Goal: Information Seeking & Learning: Learn about a topic

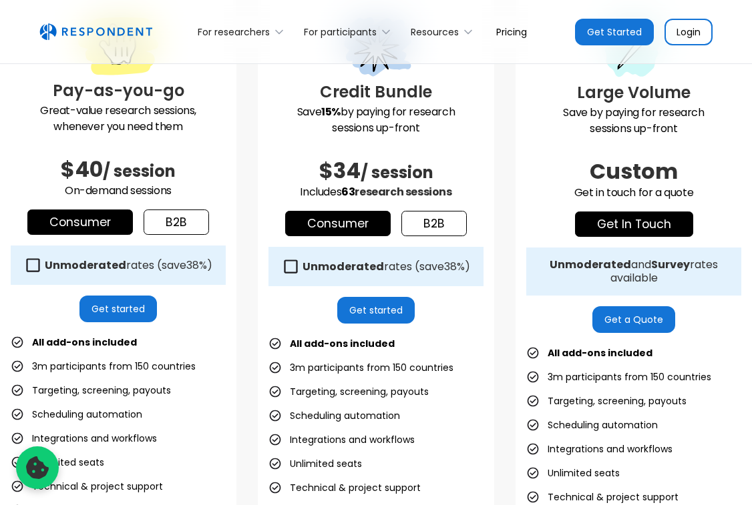
scroll to position [408, 0]
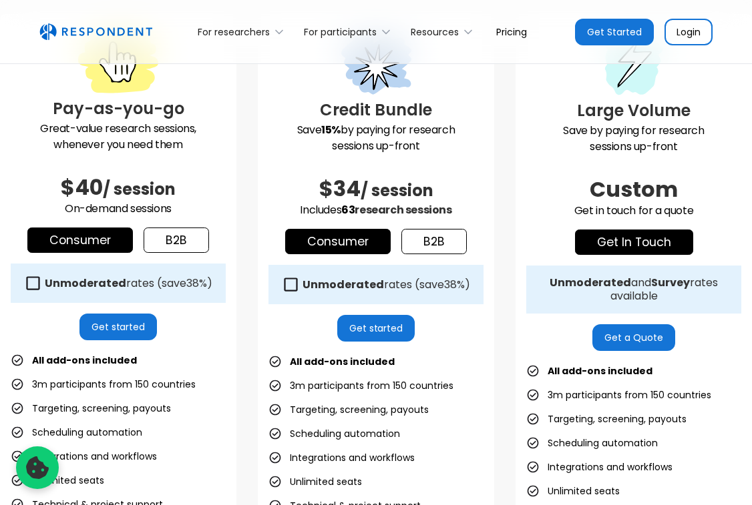
click at [176, 274] on div "Unmoderated rates (save 38% )" at bounding box center [118, 283] width 215 height 39
click at [181, 245] on link "b2b" at bounding box center [176, 240] width 65 height 25
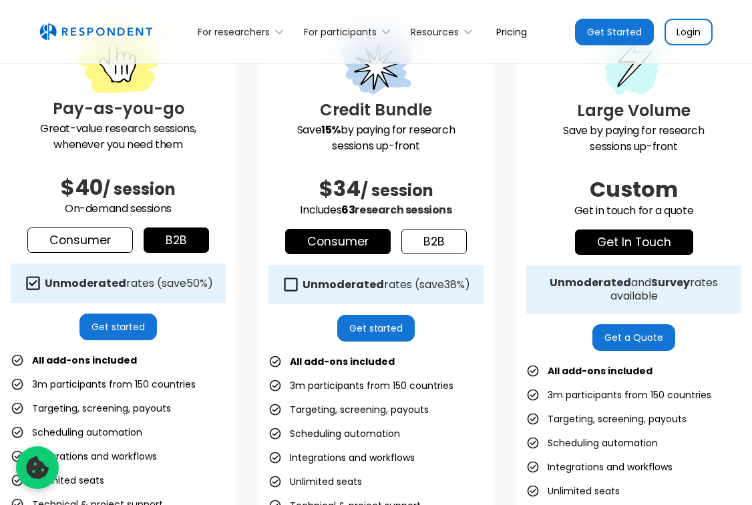
click at [124, 244] on link "Consumer" at bounding box center [80, 240] width 106 height 25
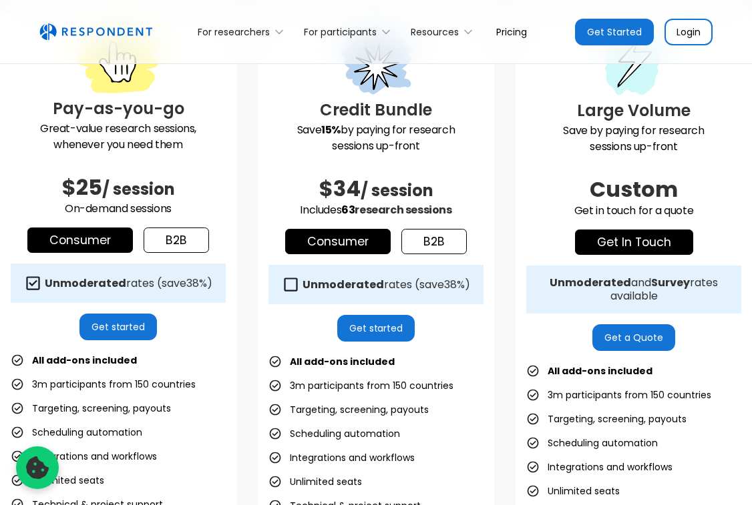
click at [151, 243] on link "b2b" at bounding box center [176, 240] width 65 height 25
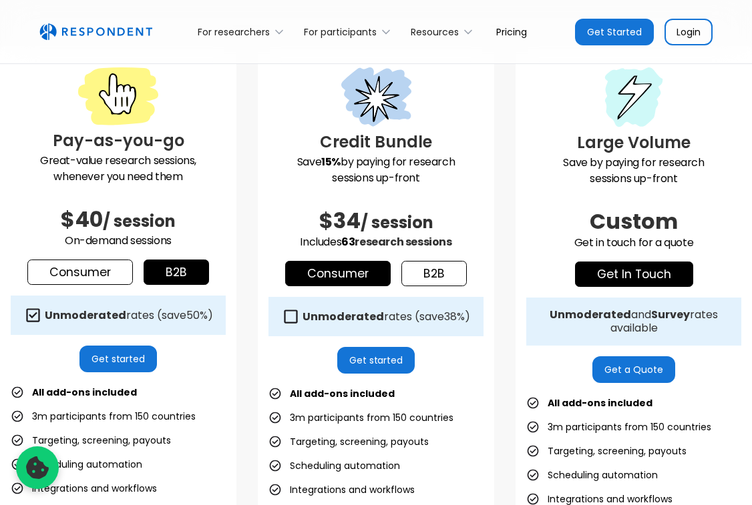
scroll to position [341, 0]
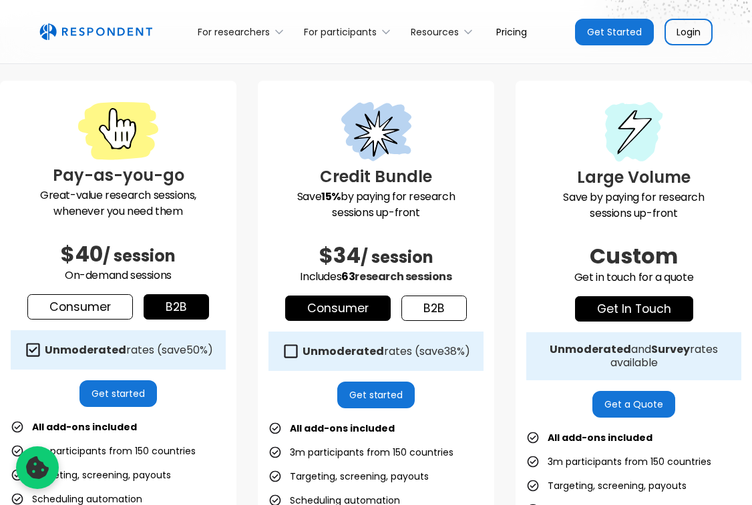
click at [116, 298] on link "Consumer" at bounding box center [80, 306] width 106 height 25
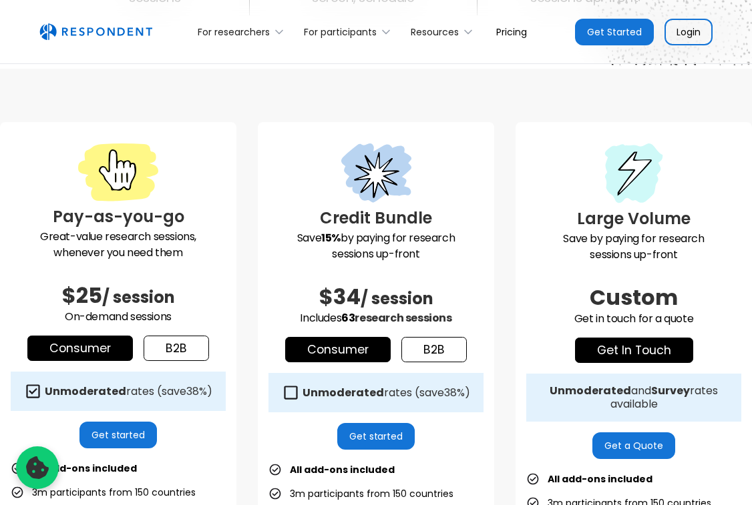
scroll to position [355, 0]
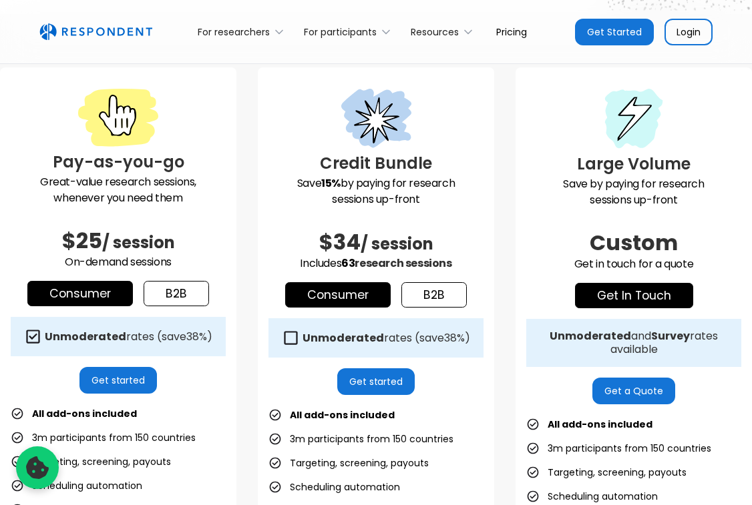
click at [85, 334] on strong "Unmoderated" at bounding box center [85, 336] width 81 height 15
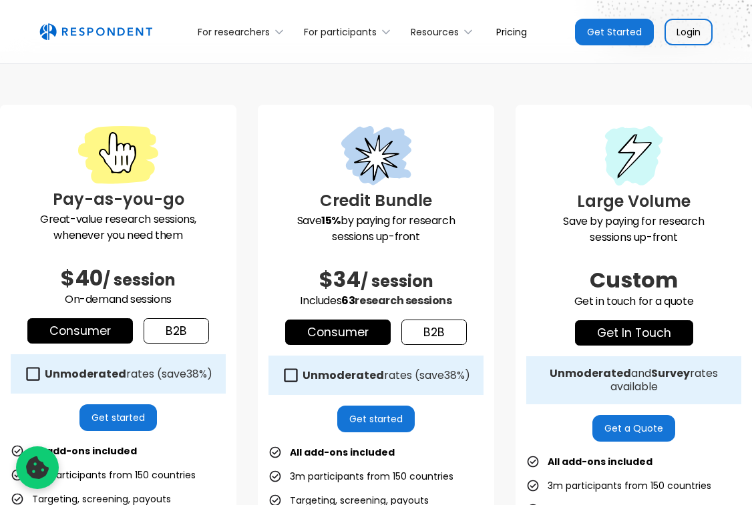
click at [151, 331] on link "b2b" at bounding box center [176, 331] width 65 height 25
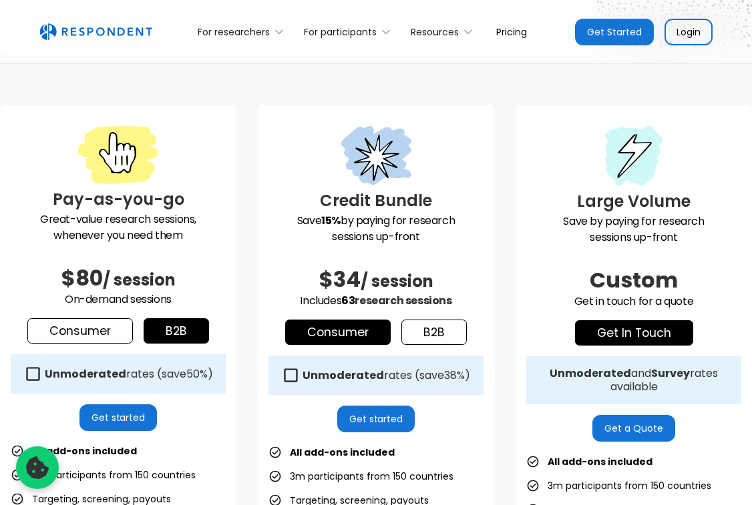
click at [111, 328] on link "Consumer" at bounding box center [80, 331] width 106 height 25
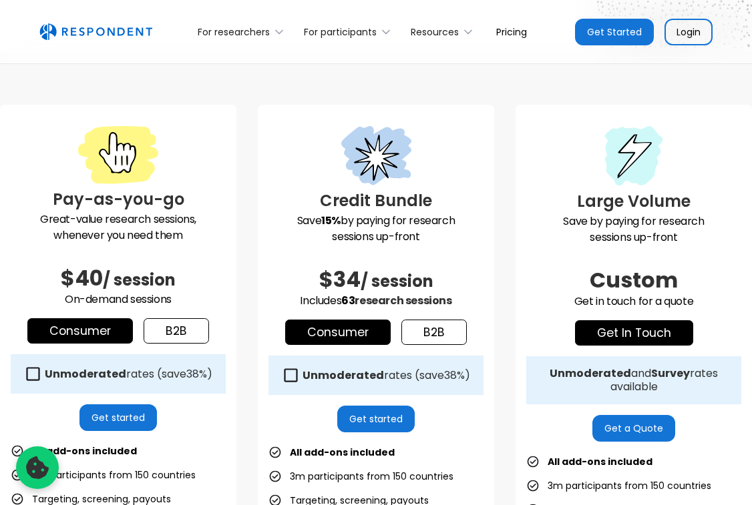
click at [154, 330] on link "b2b" at bounding box center [176, 331] width 65 height 25
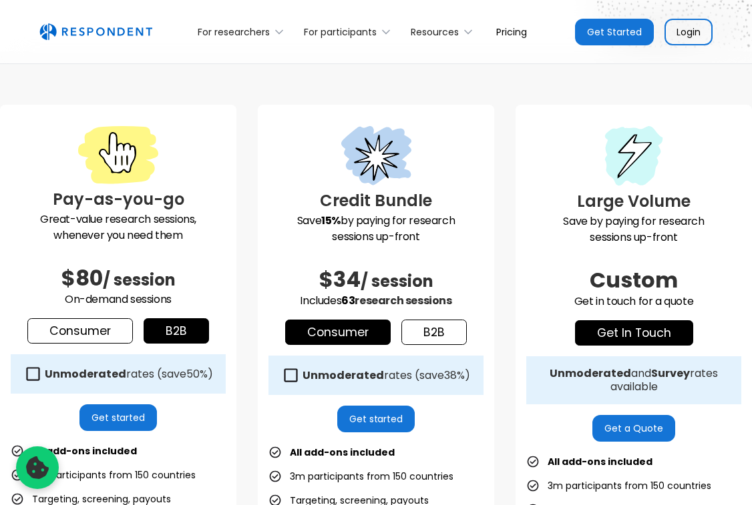
click at [128, 334] on link "Consumer" at bounding box center [80, 331] width 106 height 25
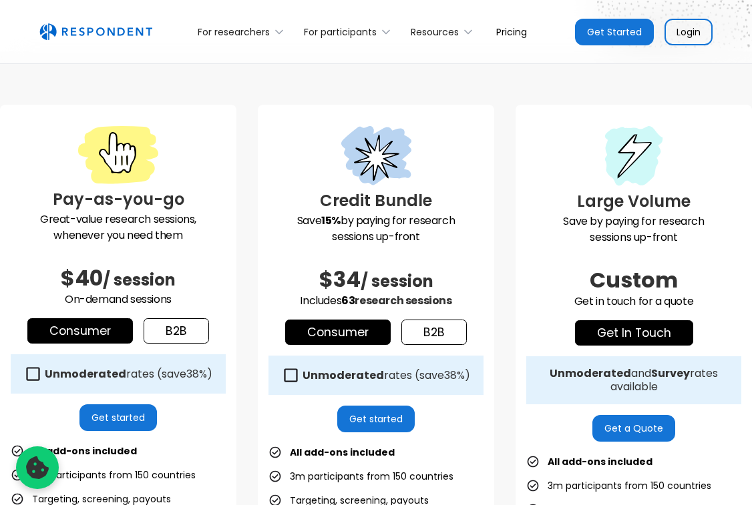
click at [720, 117] on div "Large Volume Save by paying for research sessions up-front Custom Get in touch …" at bounding box center [633, 431] width 236 height 652
